Goal: Task Accomplishment & Management: Manage account settings

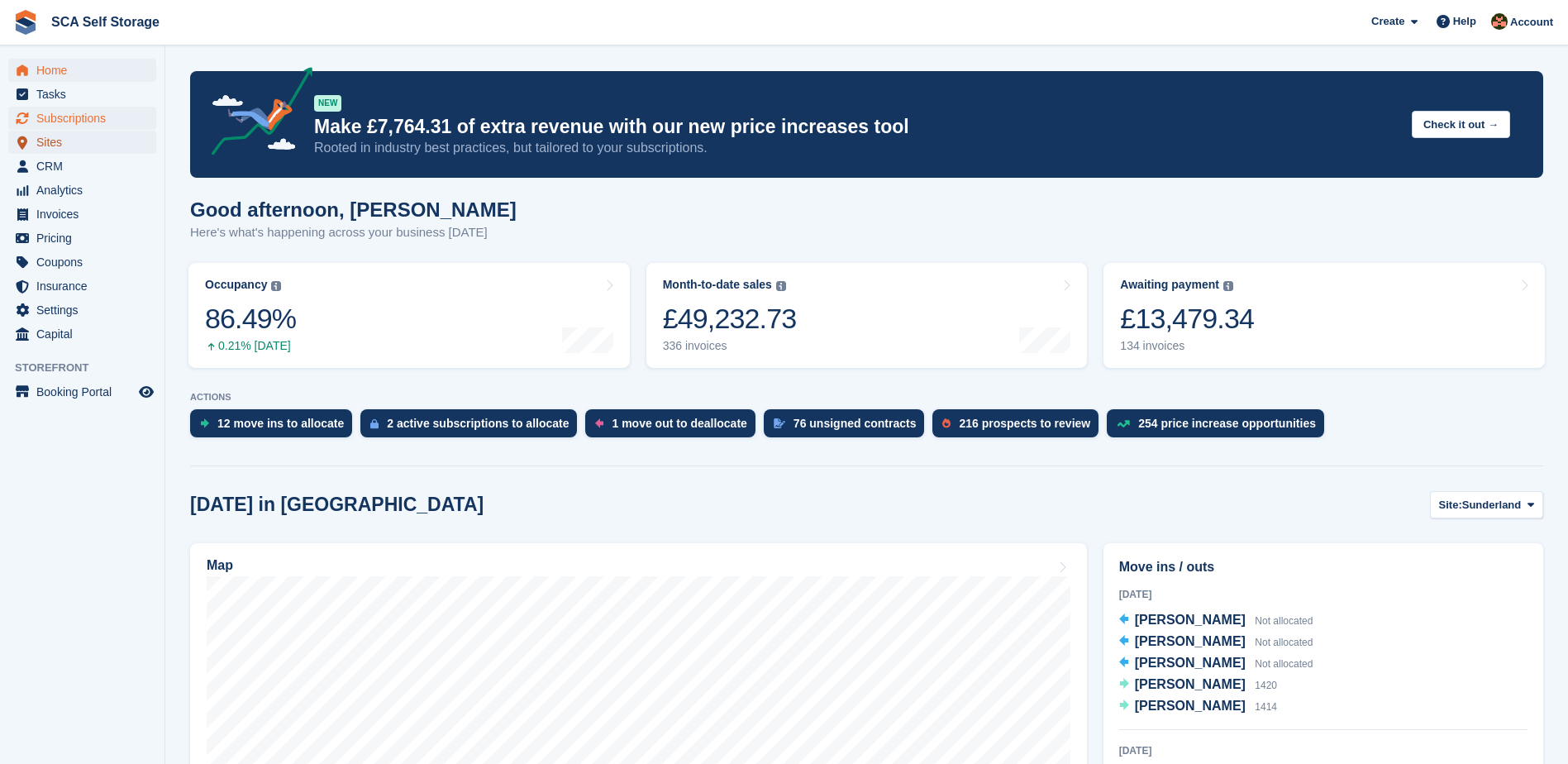
click at [98, 131] on span "Sites" at bounding box center [86, 142] width 99 height 23
click at [96, 121] on span "Subscriptions" at bounding box center [86, 118] width 99 height 23
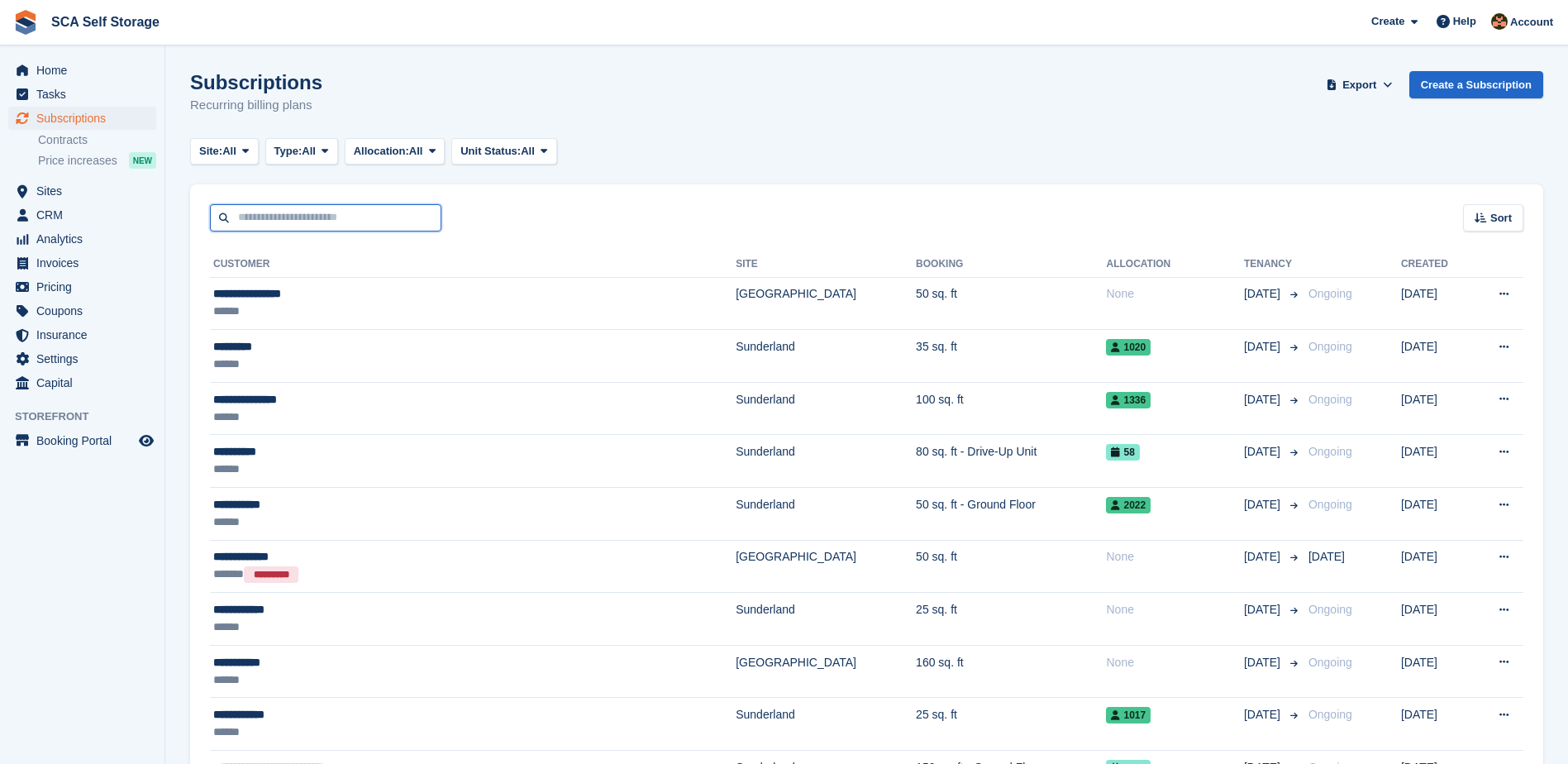
click at [366, 214] on input "text" at bounding box center [325, 217] width 231 height 27
type input "********"
